Goal: Transaction & Acquisition: Subscribe to service/newsletter

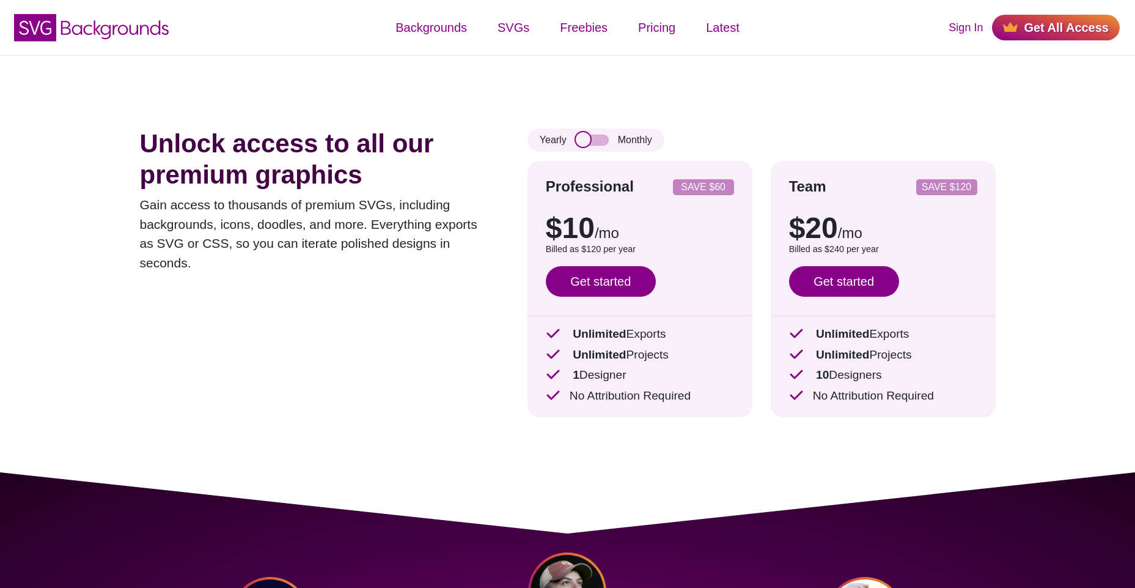
click at [581, 144] on input "checkbox" at bounding box center [592, 140] width 33 height 11
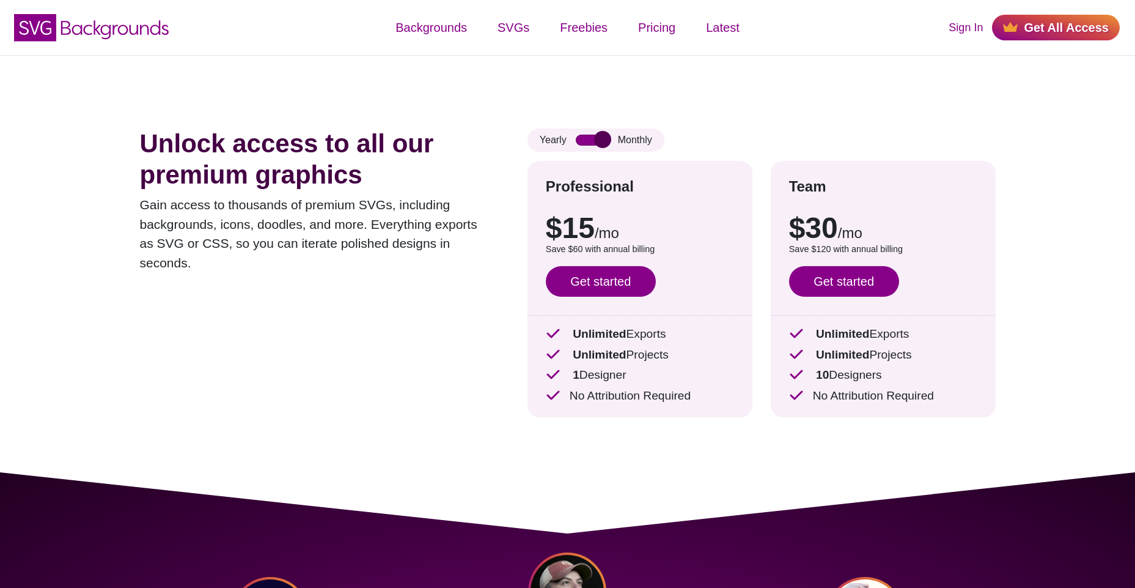
click at [581, 144] on input "checkbox" at bounding box center [592, 140] width 33 height 11
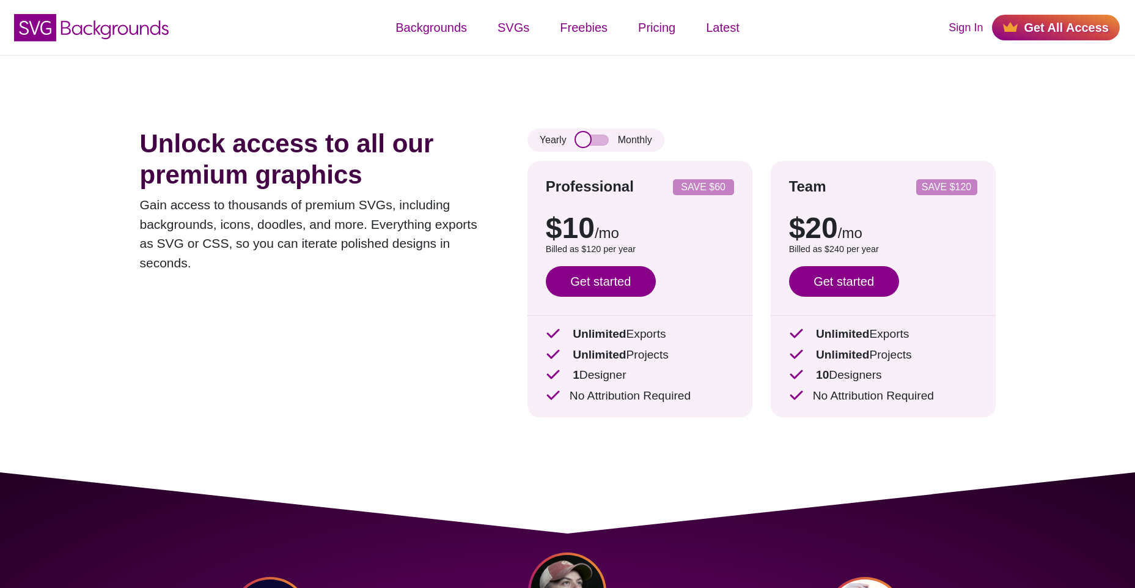
click at [581, 144] on input "checkbox" at bounding box center [592, 140] width 33 height 11
checkbox input "true"
